Goal: Information Seeking & Learning: Learn about a topic

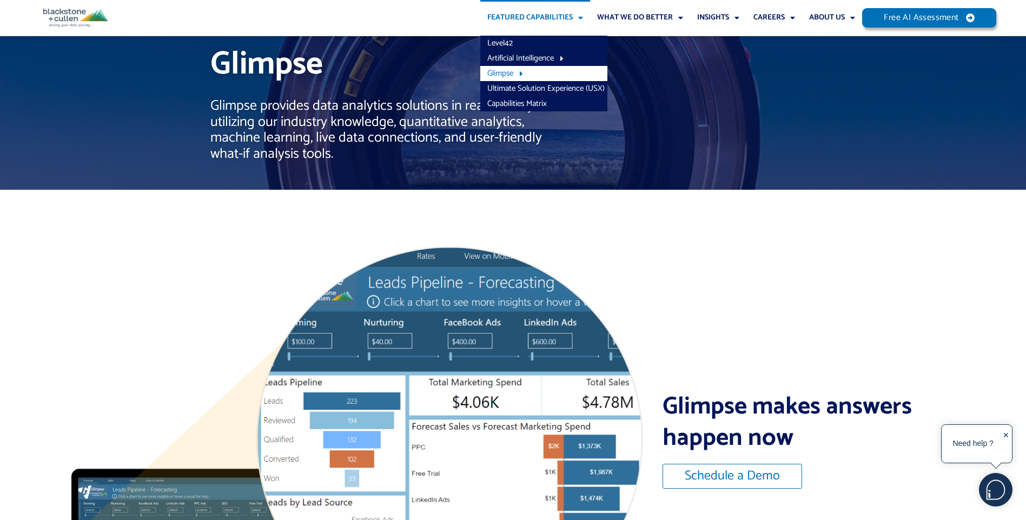
click at [551, 21] on link "Featured Capabilities" at bounding box center [535, 18] width 110 height 36
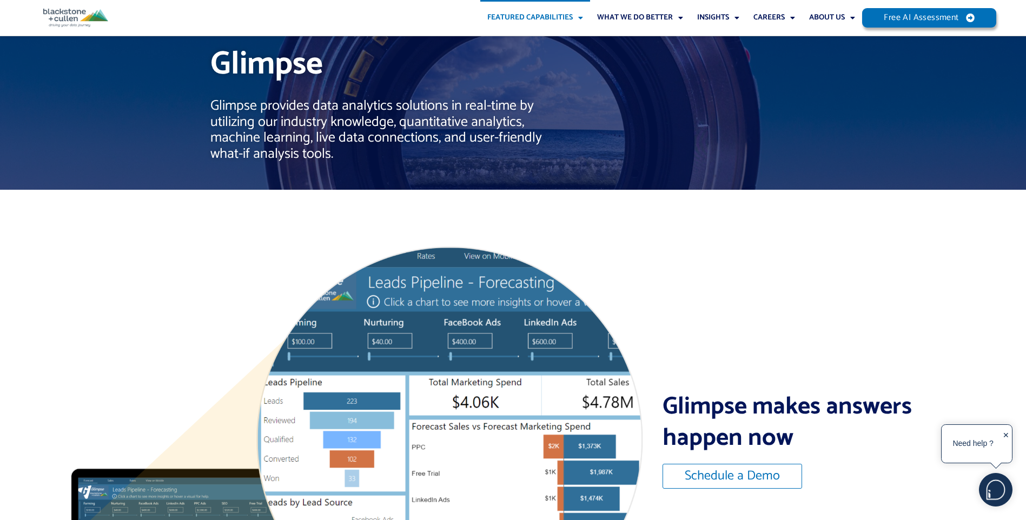
click at [551, 21] on link "Featured Capabilities" at bounding box center [535, 18] width 110 height 36
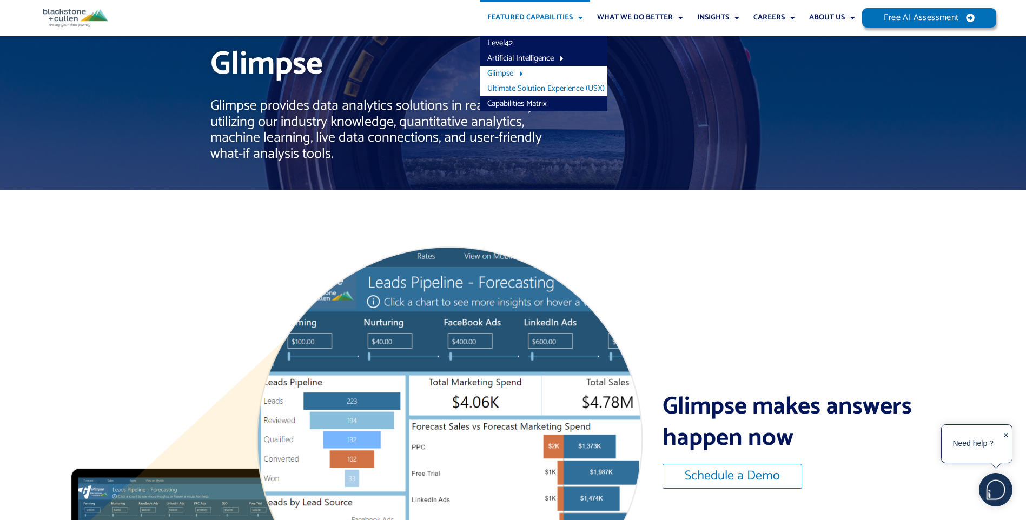
click at [540, 91] on link "Ultimate Solution Experience (USX)" at bounding box center [543, 88] width 127 height 15
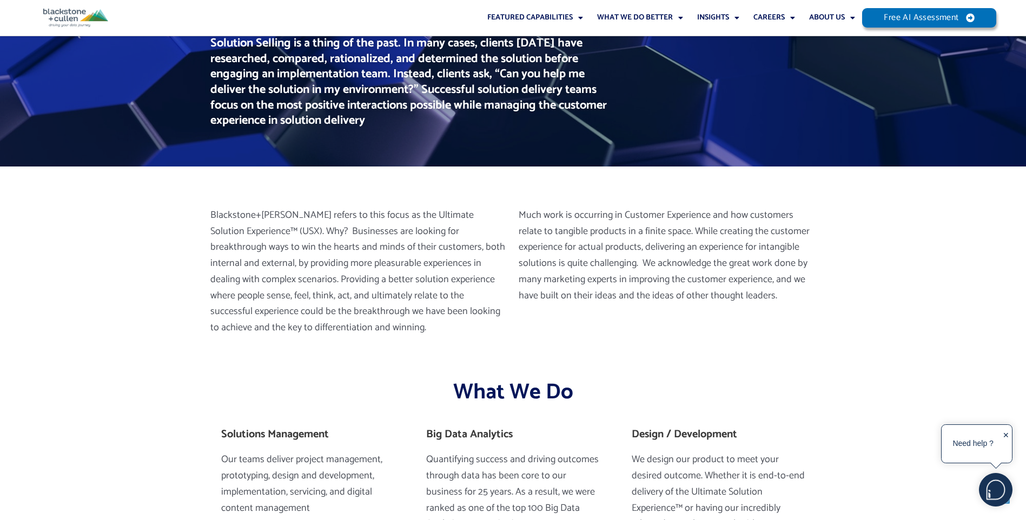
scroll to position [216, 0]
